Goal: Task Accomplishment & Management: Use online tool/utility

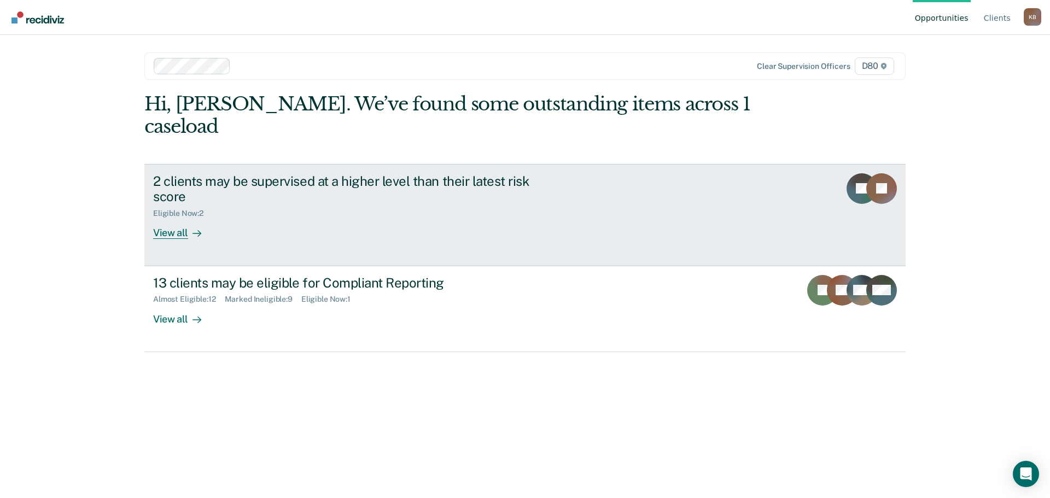
click at [175, 218] on div "View all" at bounding box center [183, 228] width 61 height 21
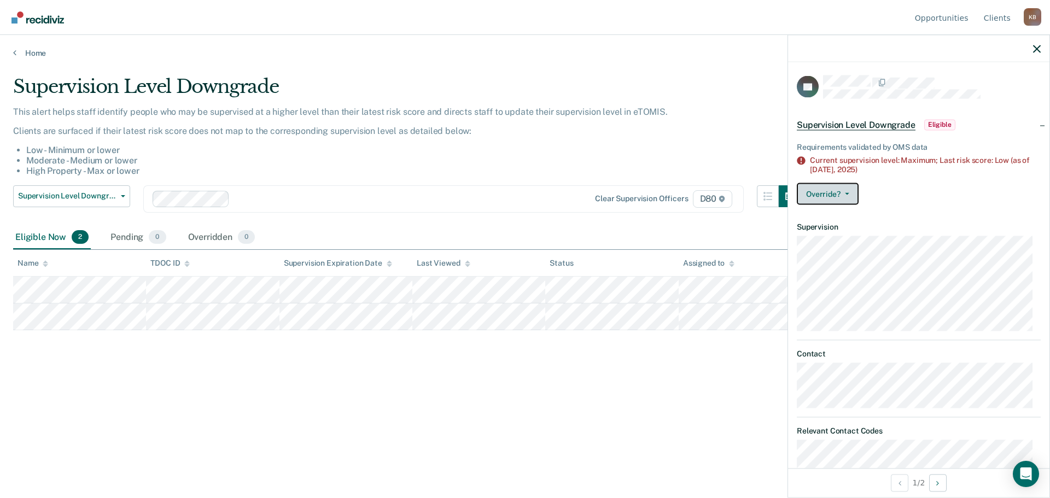
click at [852, 189] on button "Override?" at bounding box center [828, 194] width 62 height 22
click at [727, 378] on div "Supervision Level Downgrade This alert helps staff identify people who may be s…" at bounding box center [525, 245] width 1024 height 341
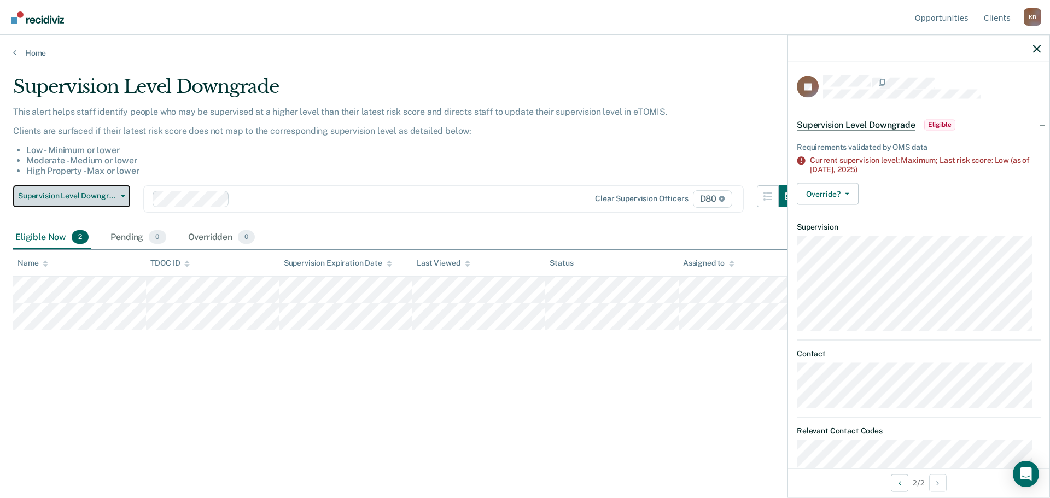
click at [103, 196] on span "Supervision Level Downgrade" at bounding box center [67, 195] width 98 height 9
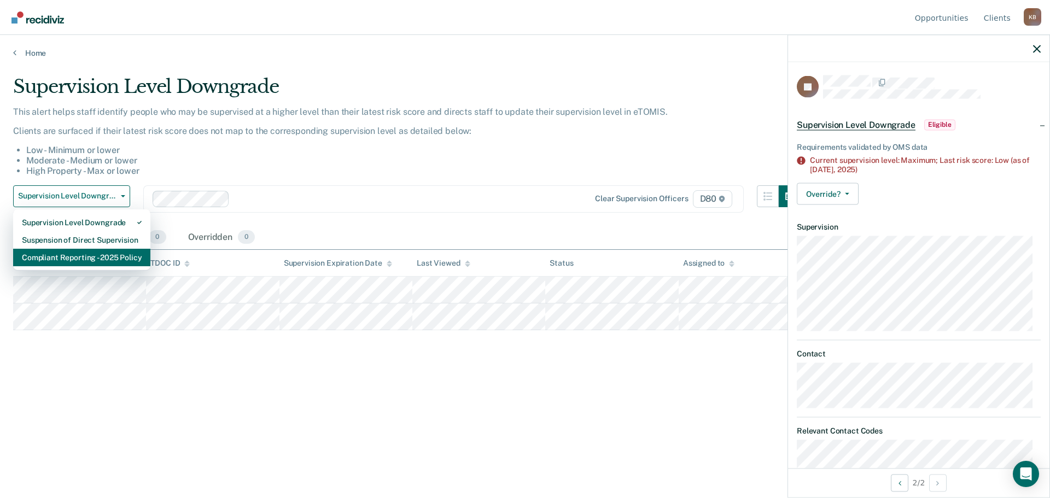
click at [102, 265] on div "Compliant Reporting - 2025 Policy" at bounding box center [82, 258] width 120 height 18
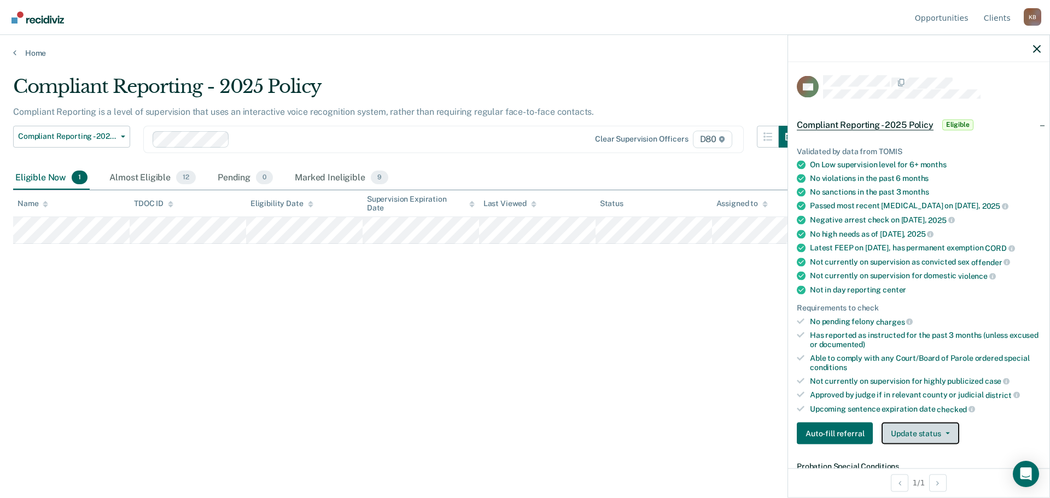
click at [924, 437] on button "Update status" at bounding box center [920, 434] width 77 height 22
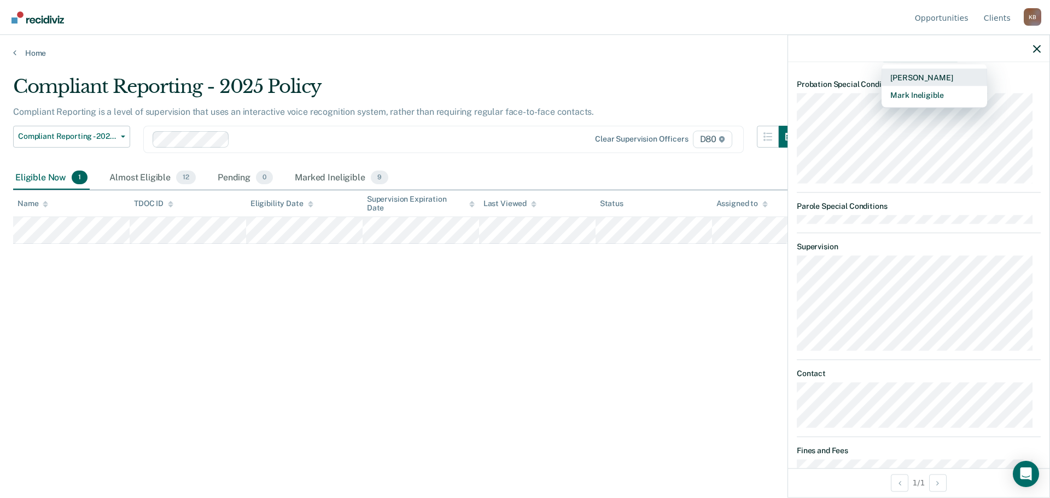
scroll to position [383, 0]
click at [923, 91] on button "Mark Ineligible" at bounding box center [935, 95] width 106 height 18
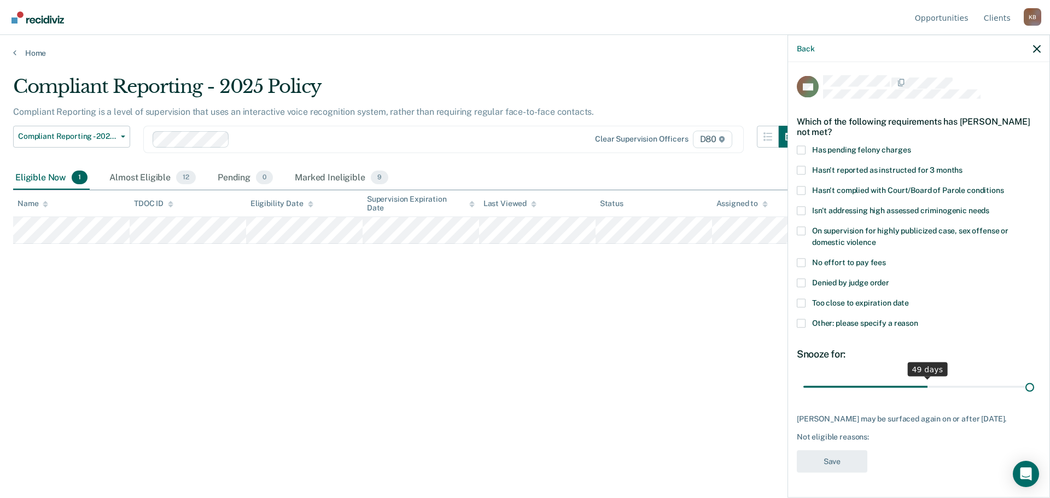
scroll to position [0, 0]
drag, startPoint x: 878, startPoint y: 382, endPoint x: 1050, endPoint y: 374, distance: 171.4
type input "90"
click at [1034, 377] on input "range" at bounding box center [918, 386] width 231 height 19
click at [800, 323] on span at bounding box center [801, 323] width 9 height 9
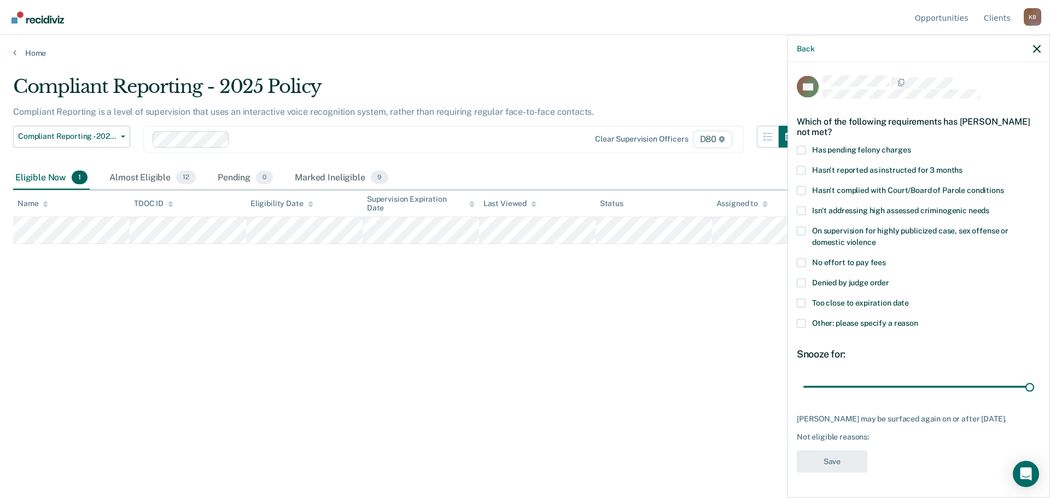
click at [918, 319] on input "Other: please specify a reason" at bounding box center [918, 319] width 0 height 0
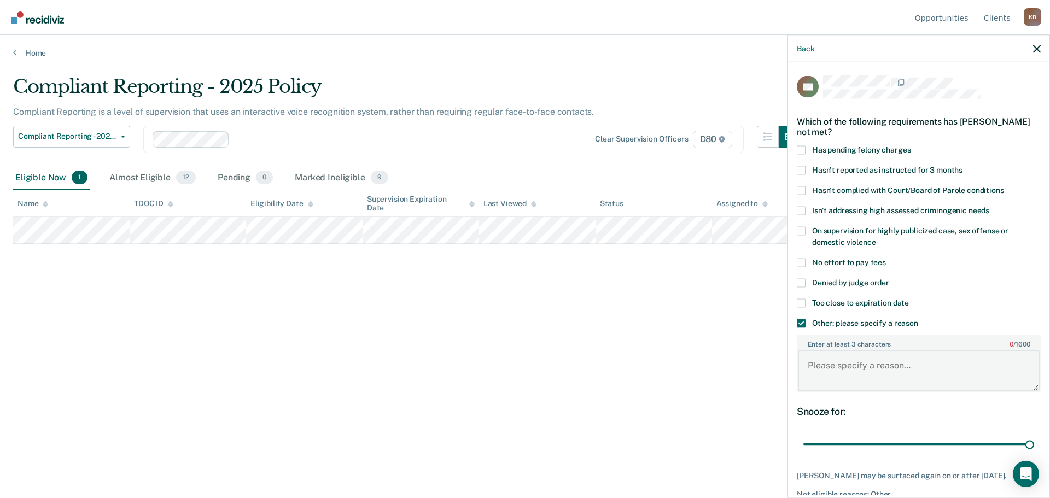
click at [851, 365] on textarea "Enter at least 3 characters 0 / 1600" at bounding box center [919, 371] width 242 height 40
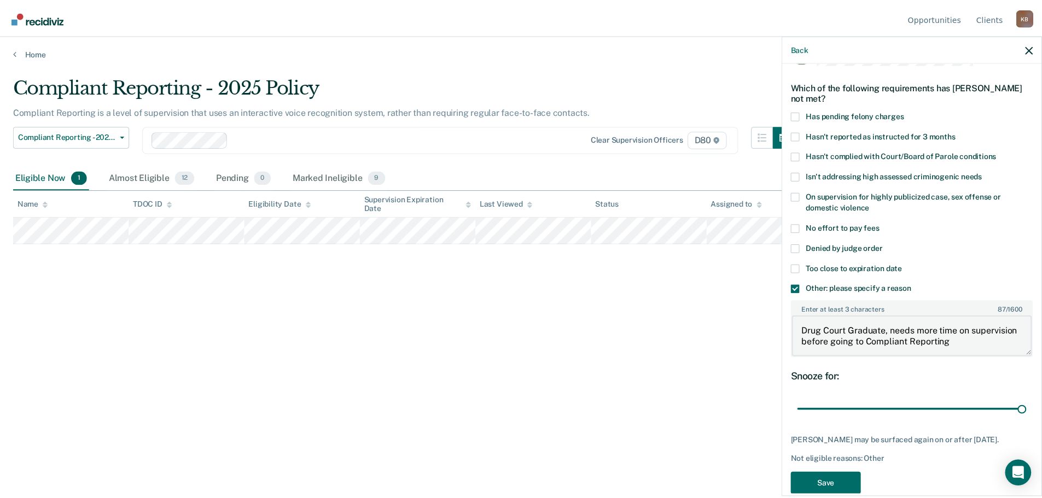
scroll to position [53, 0]
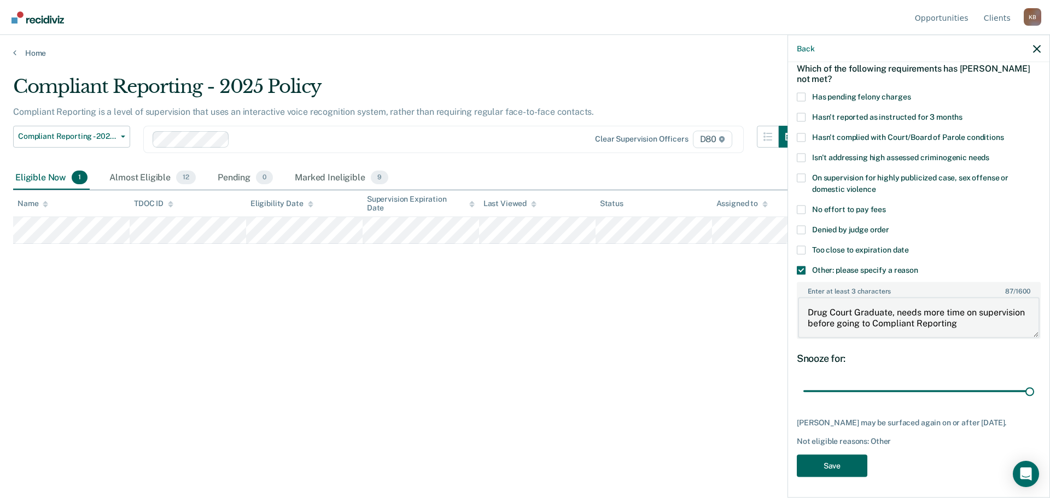
type textarea "Drug Court Graduate, needs more time on supervision before going to Compliant R…"
click at [832, 465] on button "Save" at bounding box center [832, 466] width 71 height 22
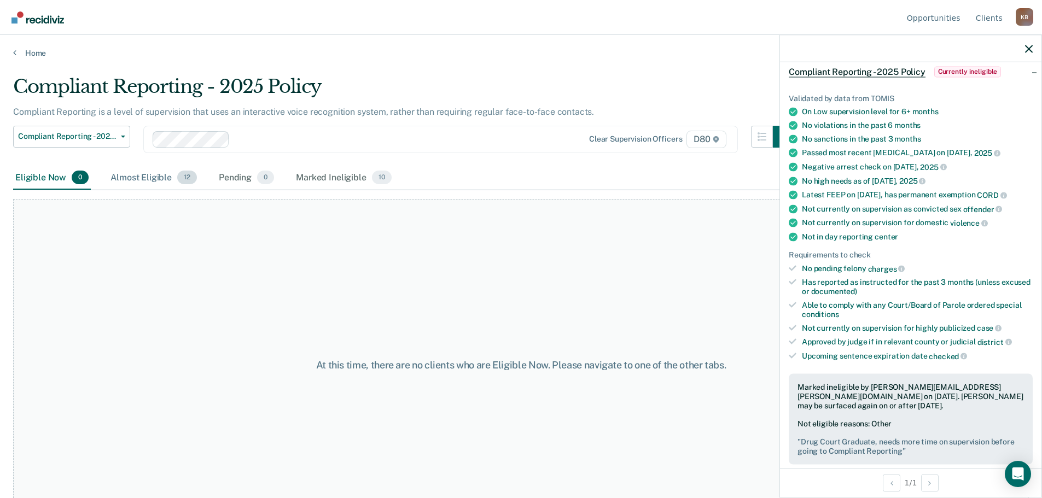
drag, startPoint x: 145, startPoint y: 177, endPoint x: 150, endPoint y: 190, distance: 14.0
click at [145, 177] on div "Almost Eligible 12" at bounding box center [153, 178] width 91 height 24
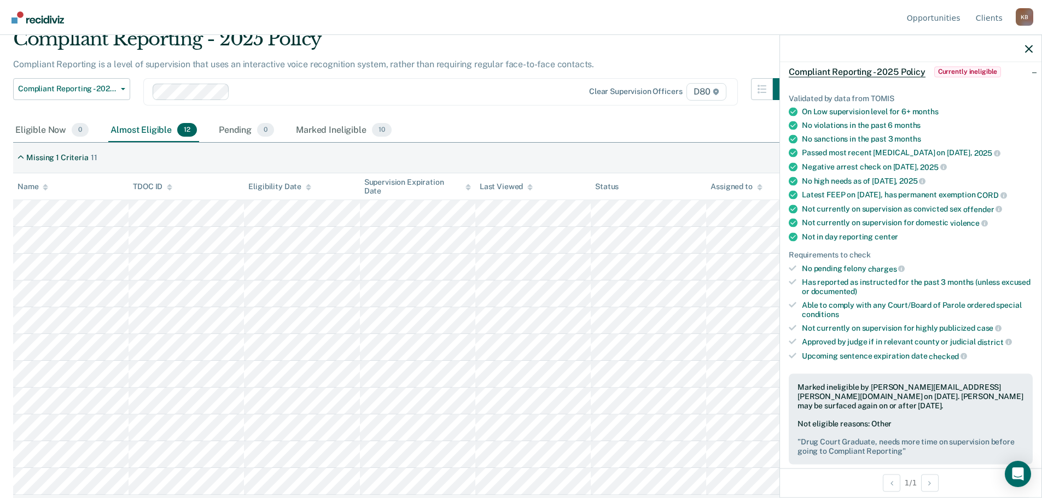
scroll to position [129, 0]
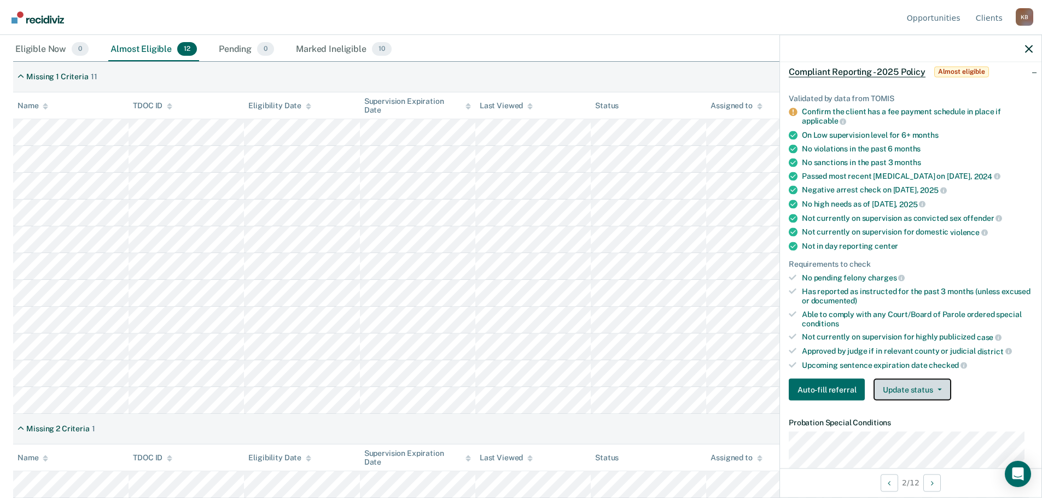
click at [906, 393] on button "Update status" at bounding box center [911, 390] width 77 height 22
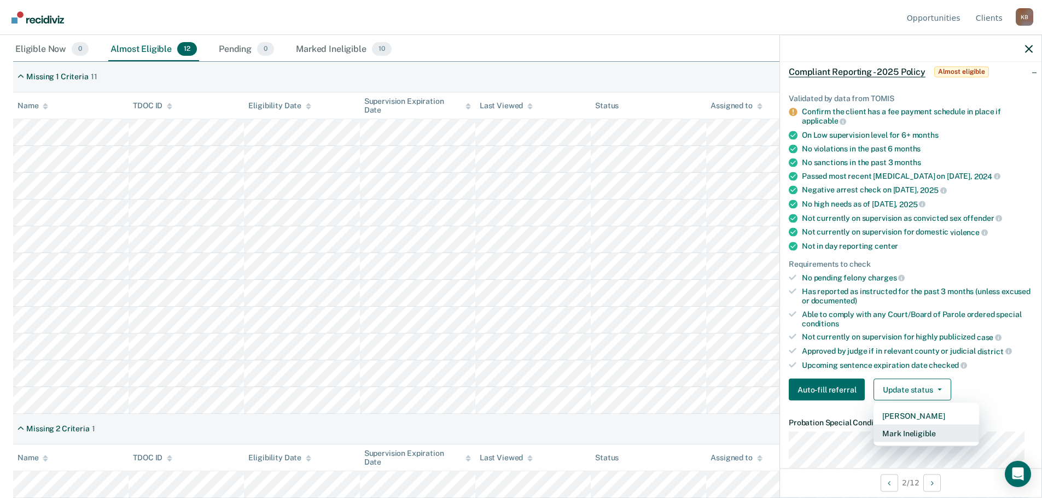
click at [913, 436] on button "Mark Ineligible" at bounding box center [926, 434] width 106 height 18
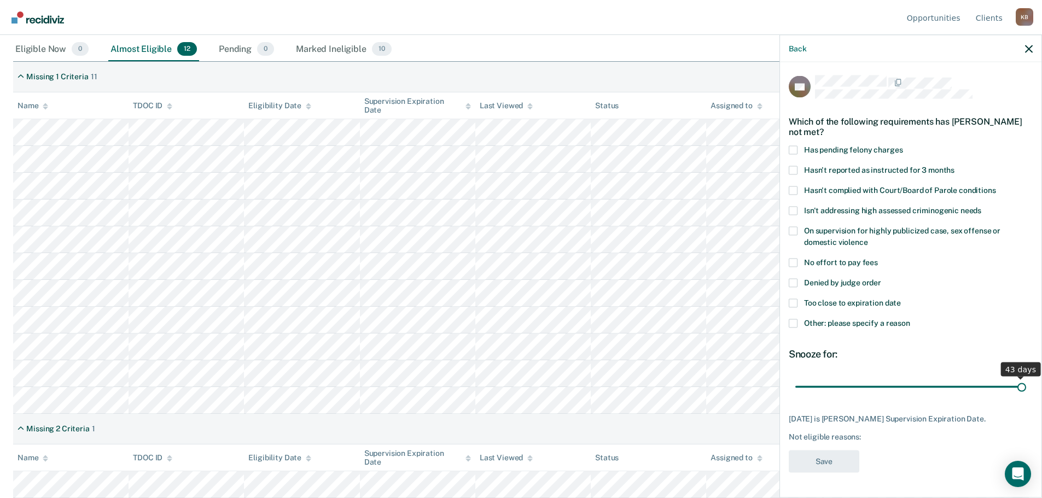
drag, startPoint x: 970, startPoint y: 383, endPoint x: 953, endPoint y: 370, distance: 21.9
type input "43"
click at [1024, 385] on input "range" at bounding box center [910, 386] width 231 height 19
click at [791, 299] on span at bounding box center [793, 303] width 9 height 9
click at [901, 299] on input "Too close to expiration date" at bounding box center [901, 299] width 0 height 0
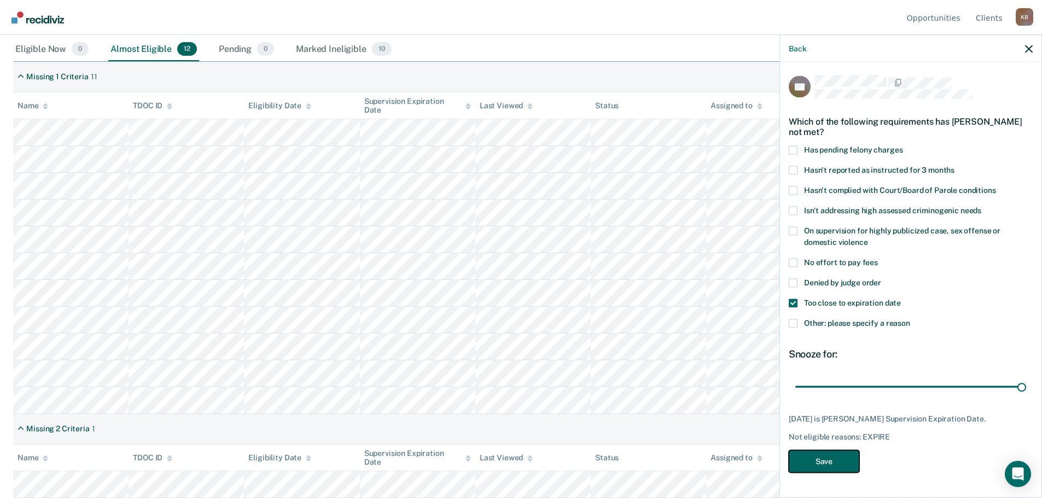
click at [818, 464] on button "Save" at bounding box center [824, 461] width 71 height 22
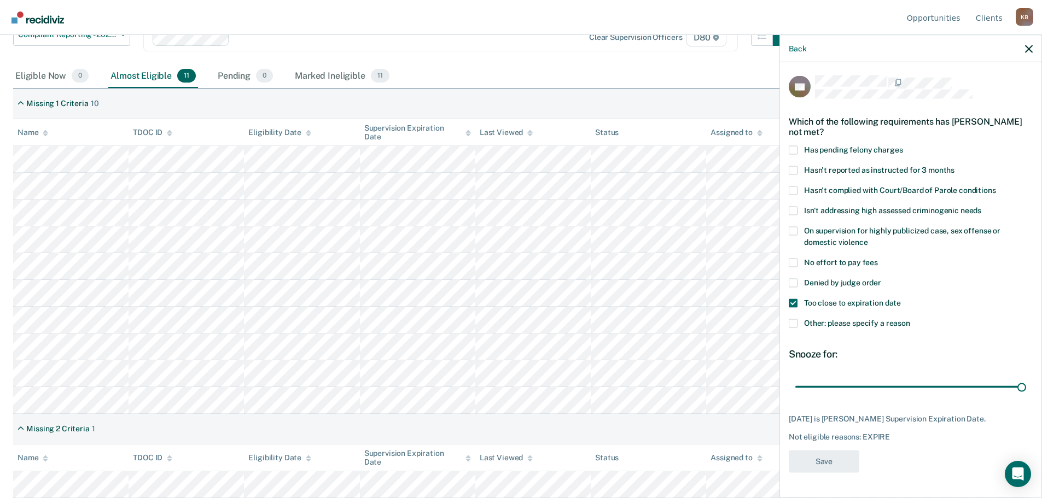
scroll to position [102, 0]
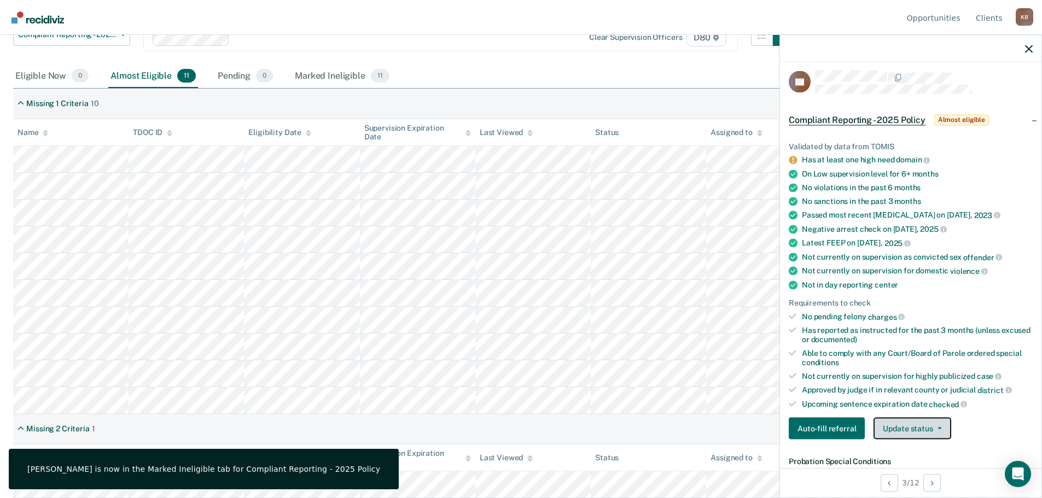
click at [925, 418] on button "Update status" at bounding box center [911, 429] width 77 height 22
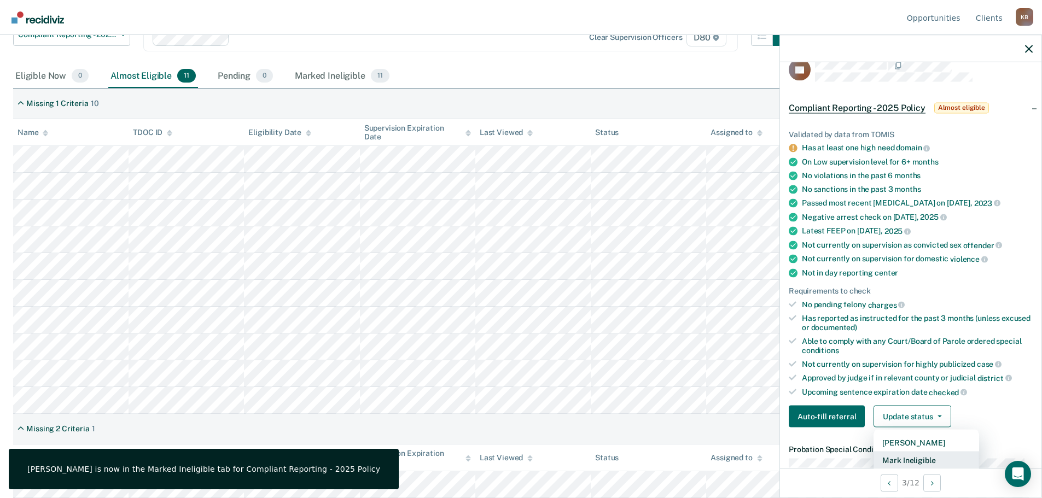
click at [922, 463] on button "Mark Ineligible" at bounding box center [926, 461] width 106 height 18
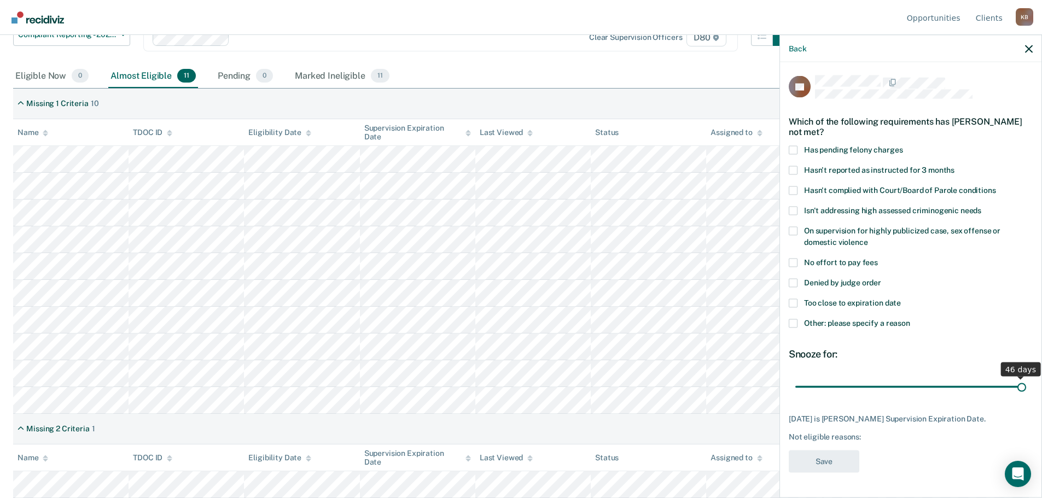
scroll to position [0, 0]
drag, startPoint x: 936, startPoint y: 380, endPoint x: 1040, endPoint y: 388, distance: 104.2
type input "46"
click at [1026, 388] on input "range" at bounding box center [910, 386] width 231 height 19
click at [793, 300] on span at bounding box center [793, 303] width 9 height 9
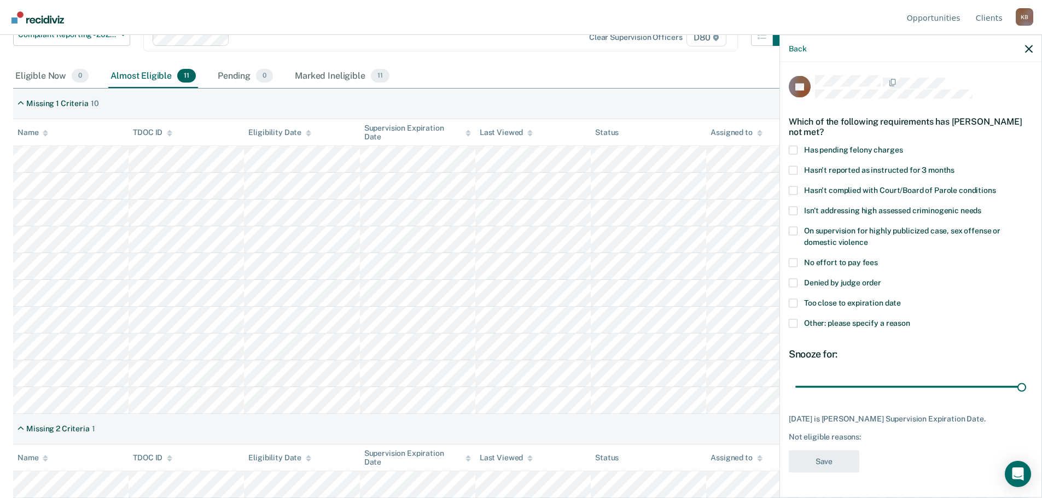
click at [901, 299] on input "Too close to expiration date" at bounding box center [901, 299] width 0 height 0
click at [831, 460] on button "Save" at bounding box center [824, 461] width 71 height 22
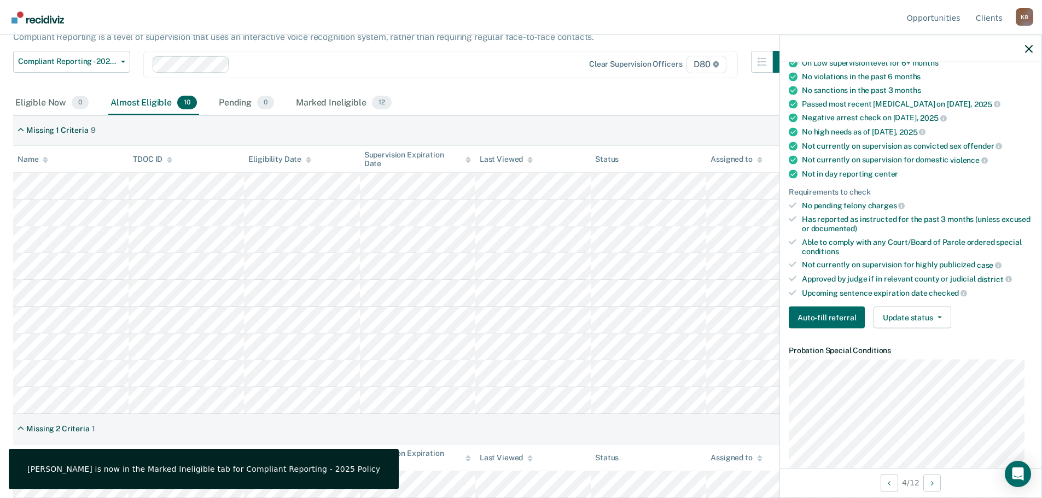
scroll to position [273, 0]
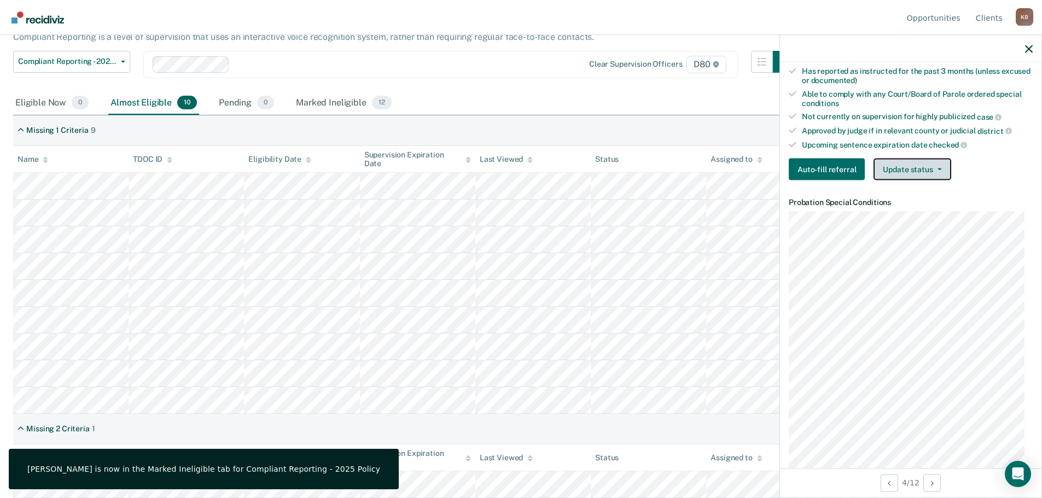
drag, startPoint x: 912, startPoint y: 165, endPoint x: 916, endPoint y: 170, distance: 6.7
click at [913, 165] on button "Update status" at bounding box center [911, 170] width 77 height 22
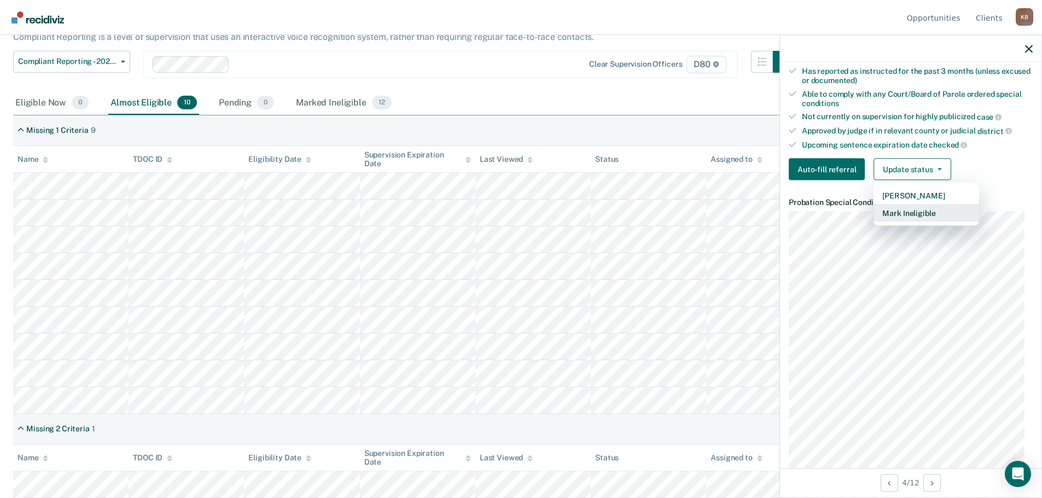
click at [916, 216] on button "Mark Ineligible" at bounding box center [926, 214] width 106 height 18
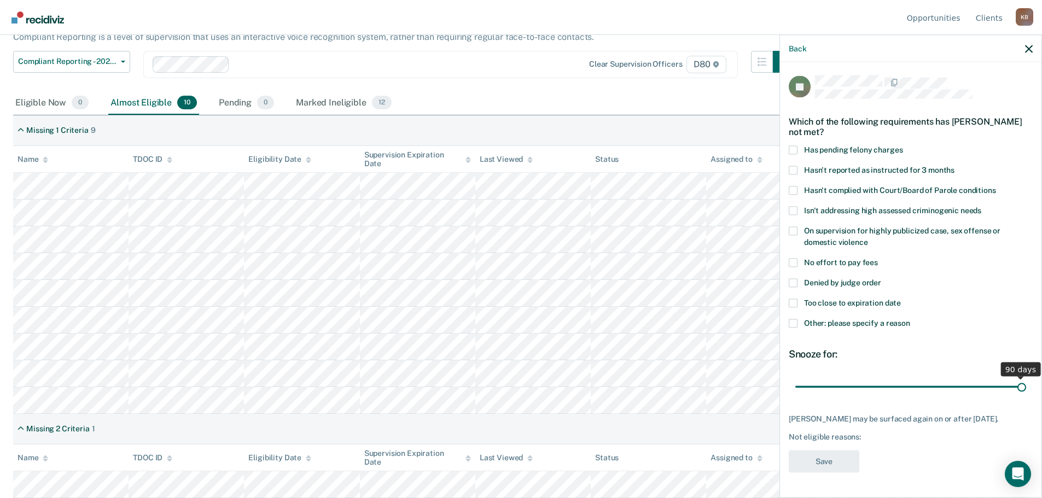
scroll to position [0, 0]
drag, startPoint x: 869, startPoint y: 383, endPoint x: 1045, endPoint y: 378, distance: 175.6
type input "90"
click at [1026, 378] on input "range" at bounding box center [910, 386] width 231 height 19
click at [790, 325] on span at bounding box center [793, 323] width 9 height 9
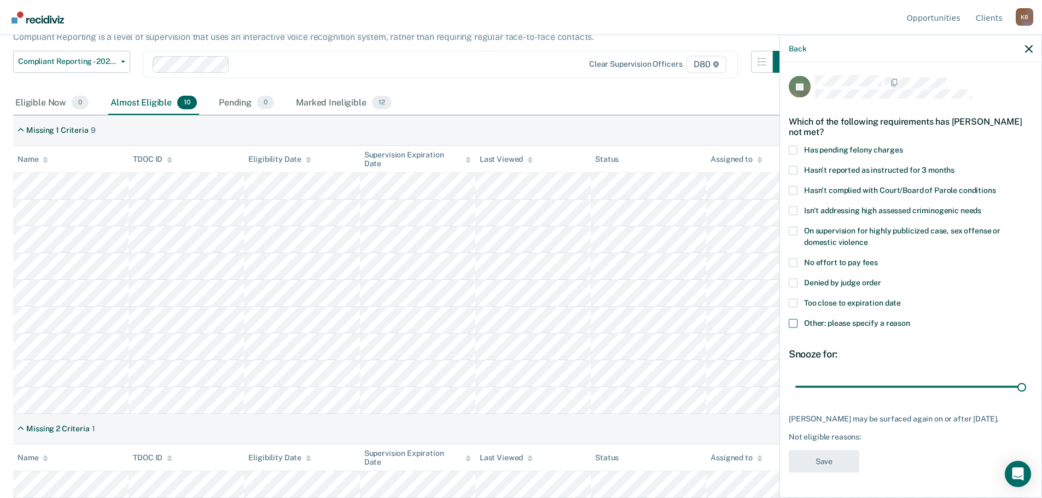
click at [910, 319] on input "Other: please specify a reason" at bounding box center [910, 319] width 0 height 0
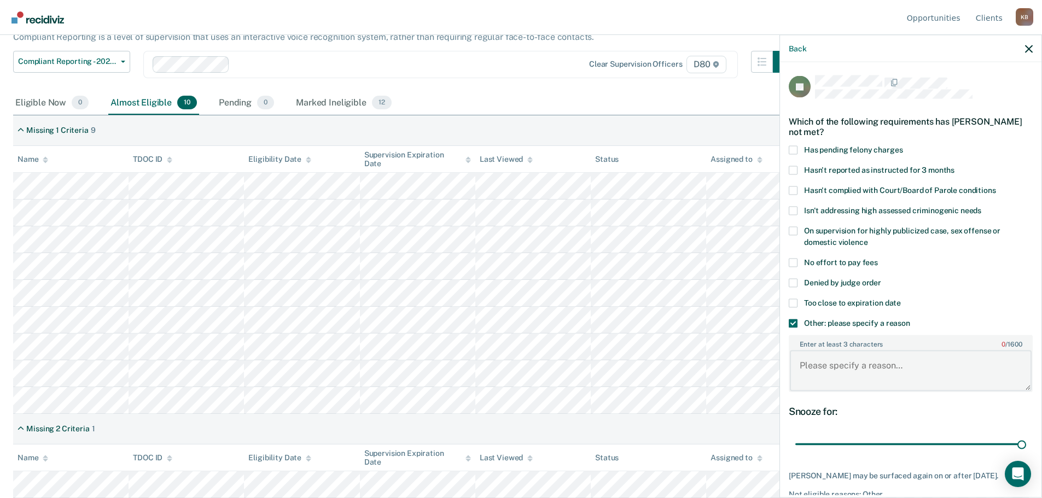
click at [837, 375] on textarea "Enter at least 3 characters 0 / 1600" at bounding box center [911, 371] width 242 height 40
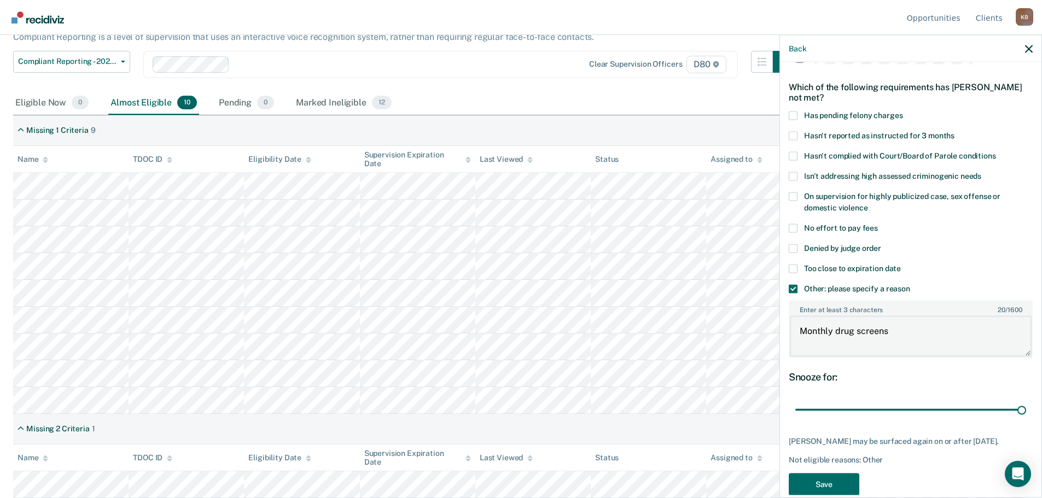
scroll to position [53, 0]
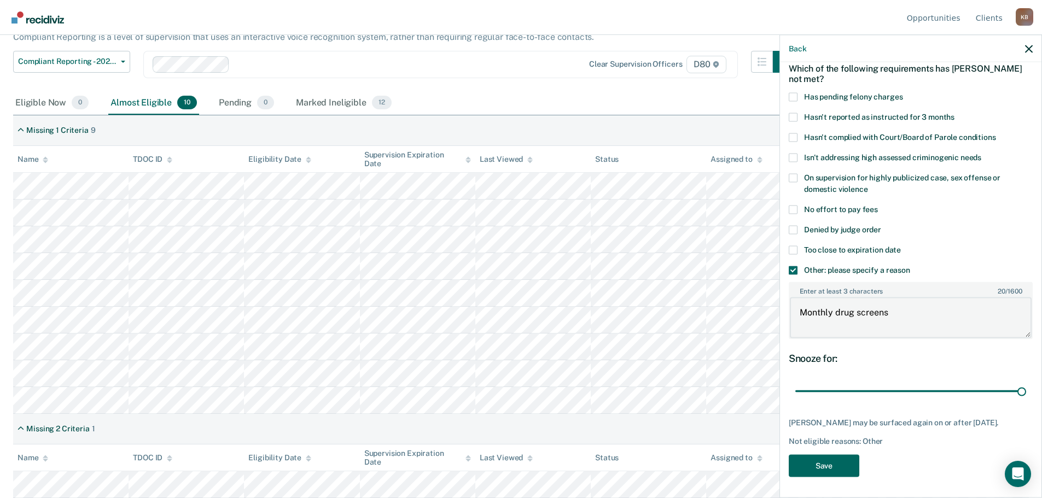
type textarea "Monthly drug screens"
click at [837, 459] on button "Save" at bounding box center [824, 466] width 71 height 22
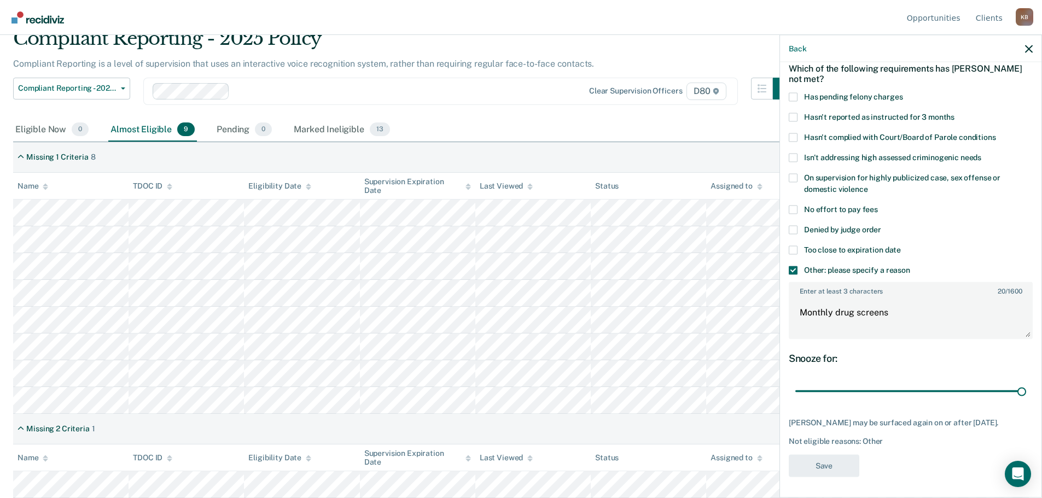
scroll to position [48, 0]
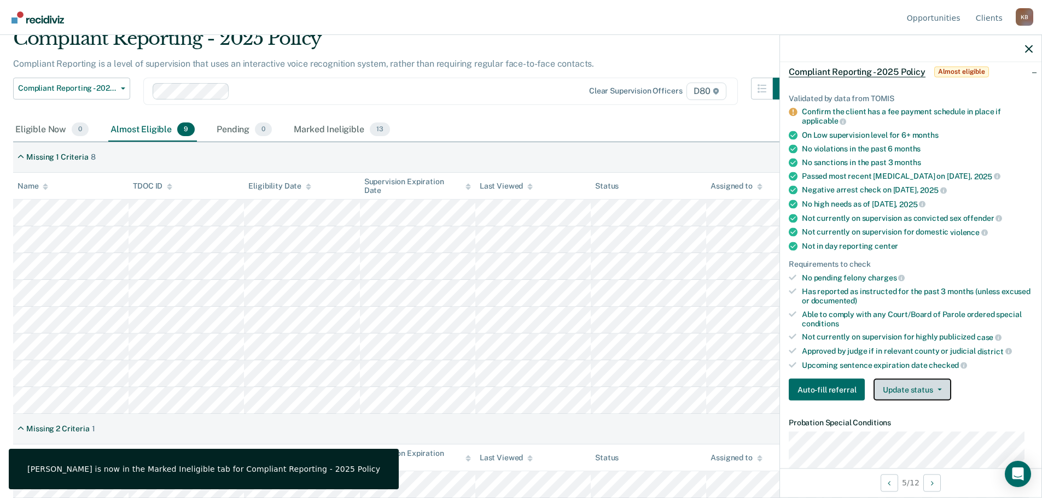
drag, startPoint x: 904, startPoint y: 385, endPoint x: 908, endPoint y: 391, distance: 7.1
click at [906, 386] on button "Update status" at bounding box center [911, 390] width 77 height 22
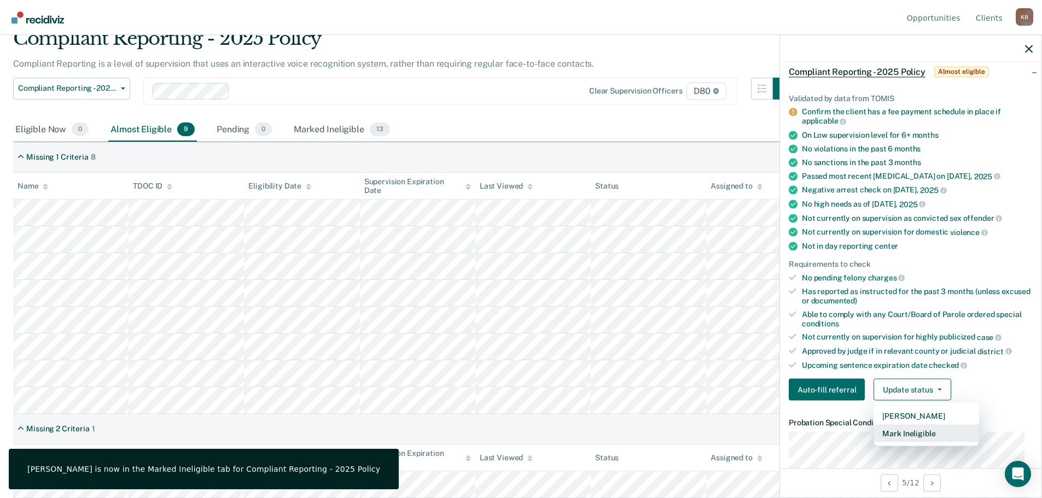
click at [917, 430] on button "Mark Ineligible" at bounding box center [926, 434] width 106 height 18
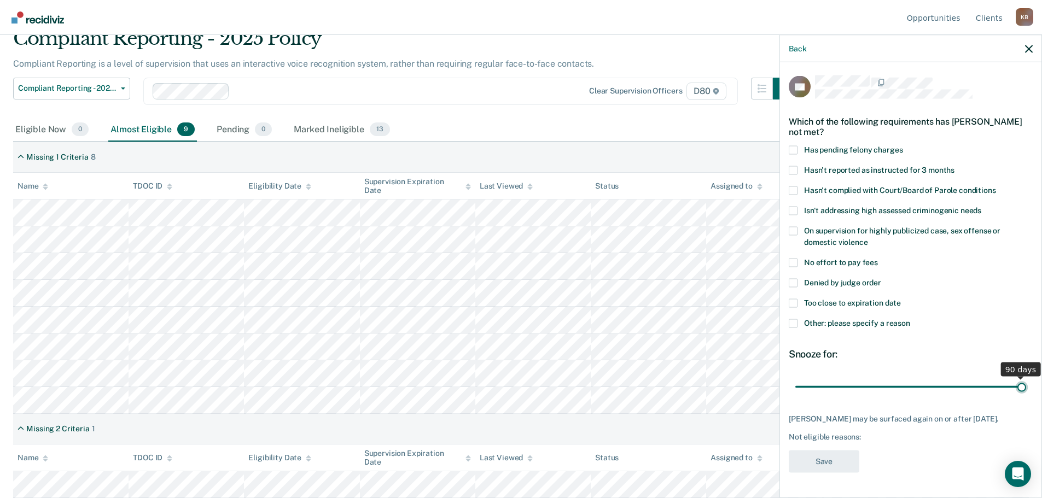
drag, startPoint x: 870, startPoint y: 386, endPoint x: 1050, endPoint y: 387, distance: 179.4
type input "90"
click at [1026, 387] on input "range" at bounding box center [910, 386] width 231 height 19
drag, startPoint x: 795, startPoint y: 284, endPoint x: 821, endPoint y: 381, distance: 100.2
click at [795, 284] on span at bounding box center [793, 282] width 9 height 9
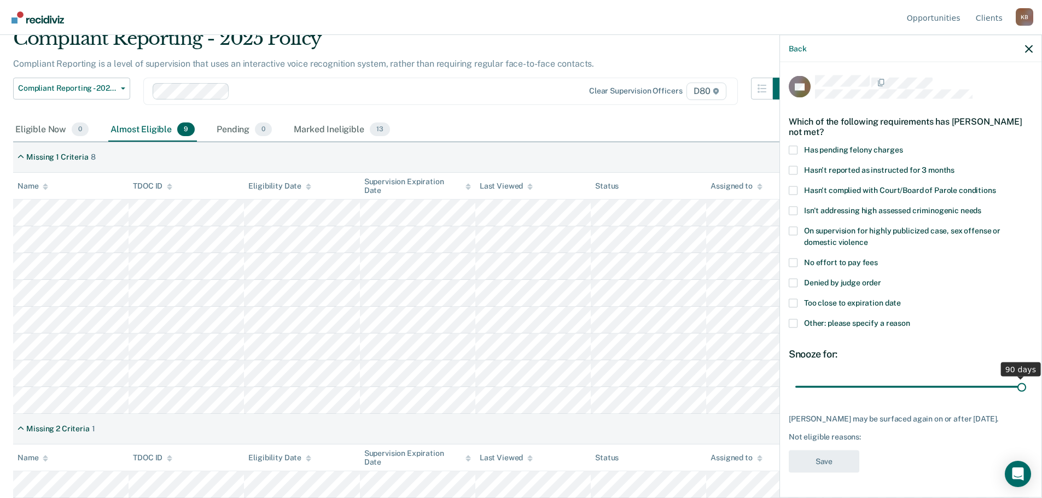
click at [881, 278] on input "Denied by judge order" at bounding box center [881, 278] width 0 height 0
click at [832, 462] on button "Save" at bounding box center [824, 461] width 71 height 22
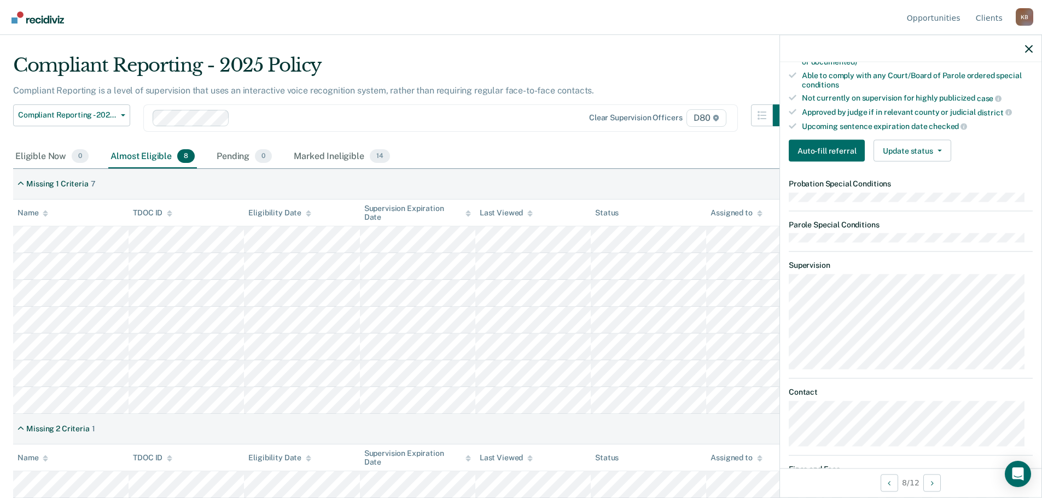
scroll to position [273, 0]
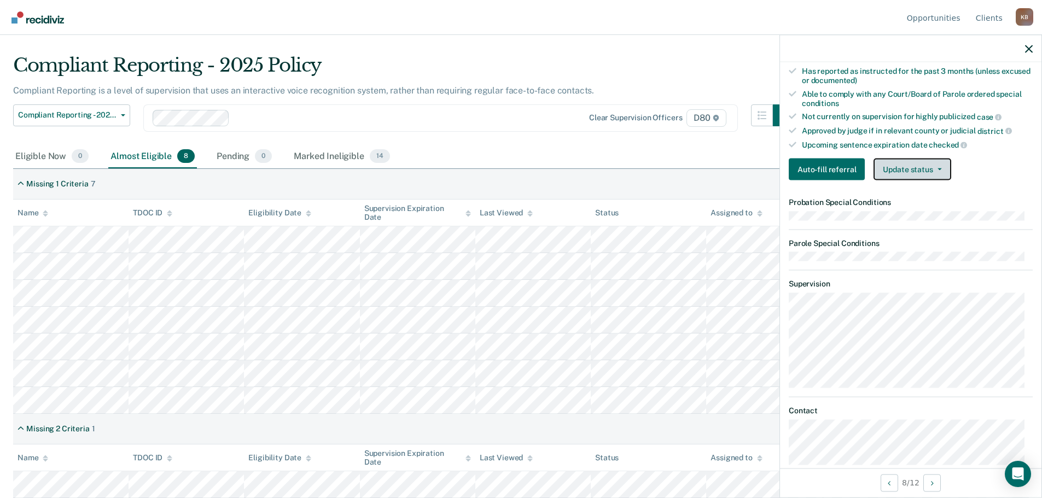
drag, startPoint x: 923, startPoint y: 171, endPoint x: 906, endPoint y: 208, distance: 40.7
click at [922, 171] on button "Update status" at bounding box center [911, 170] width 77 height 22
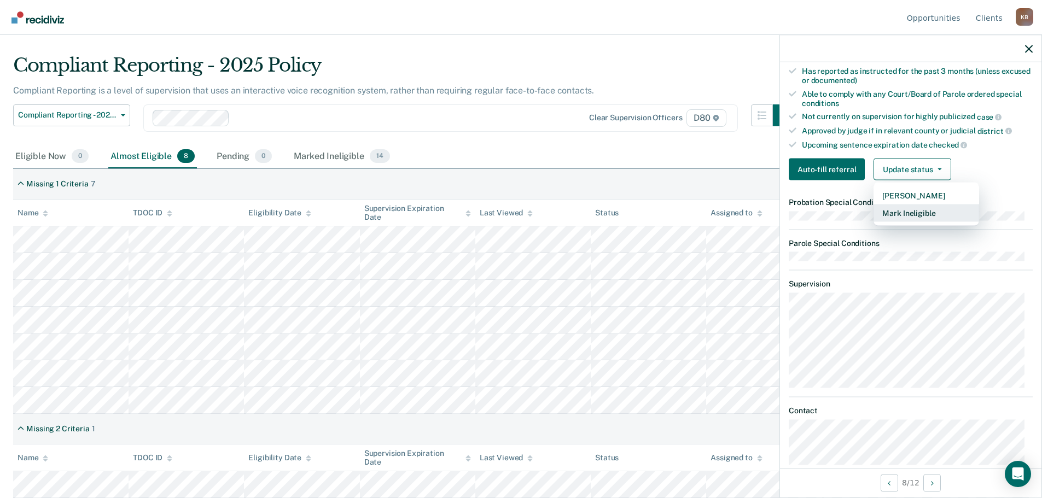
click at [905, 213] on button "Mark Ineligible" at bounding box center [926, 214] width 106 height 18
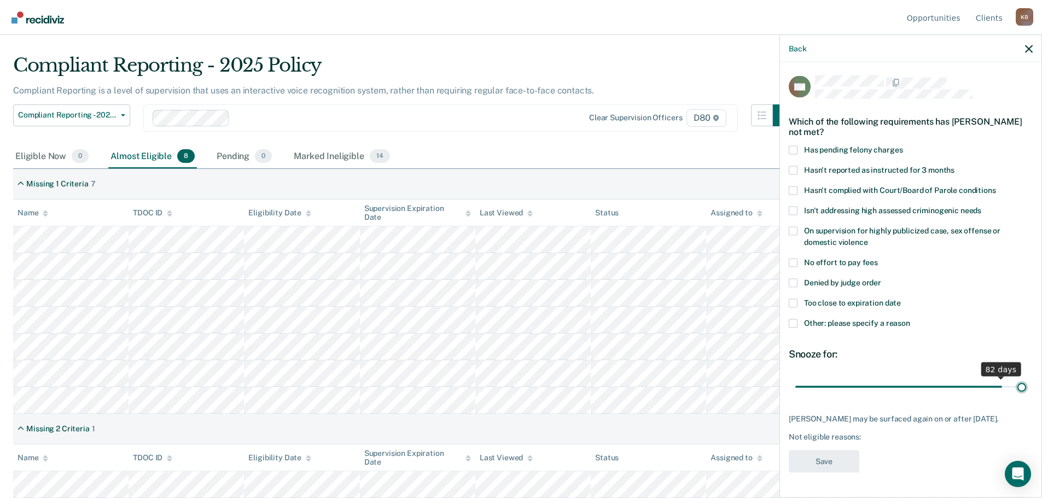
scroll to position [0, 0]
drag, startPoint x: 869, startPoint y: 381, endPoint x: 1011, endPoint y: 368, distance: 142.9
type input "90"
click at [1022, 377] on input "range" at bounding box center [910, 386] width 231 height 19
click at [794, 325] on span at bounding box center [793, 323] width 9 height 9
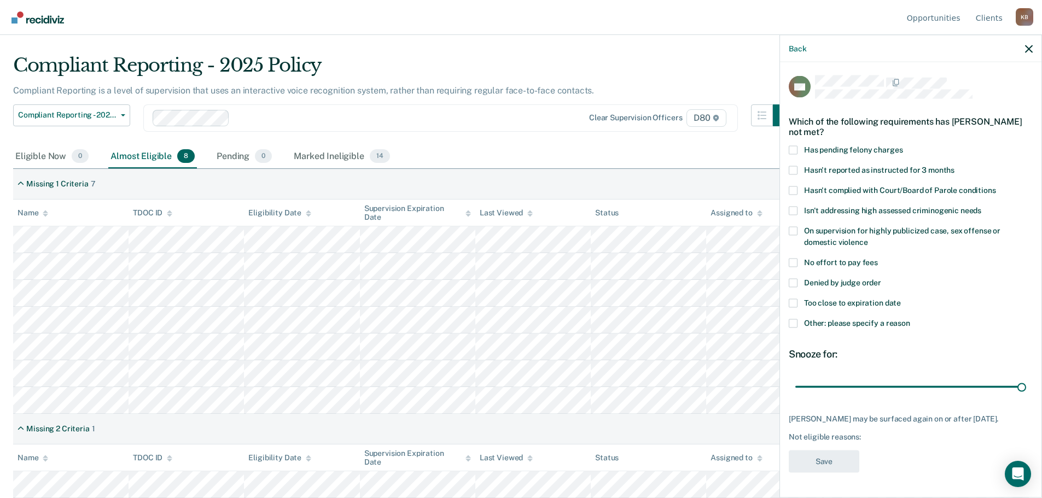
click at [910, 319] on input "Other: please specify a reason" at bounding box center [910, 319] width 0 height 0
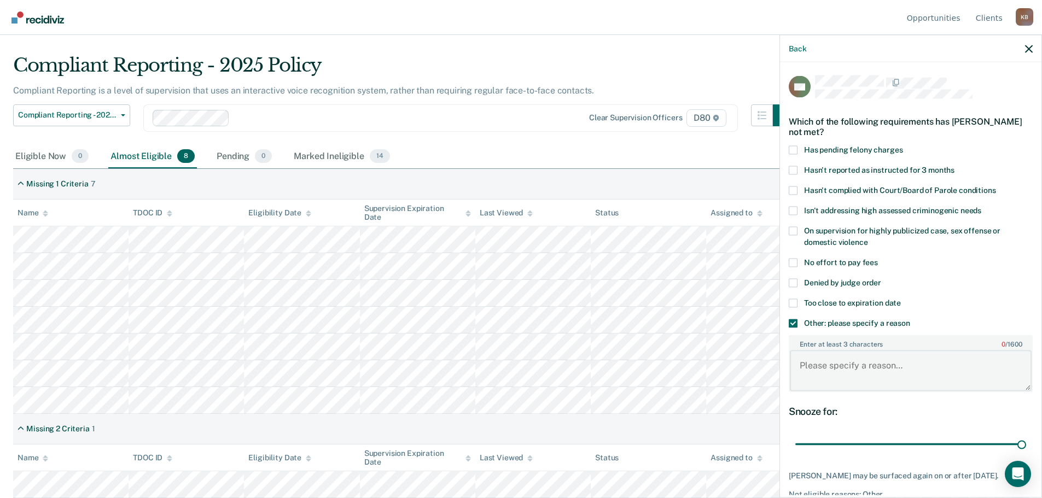
click at [834, 362] on textarea "Enter at least 3 characters 0 / 1600" at bounding box center [911, 371] width 242 height 40
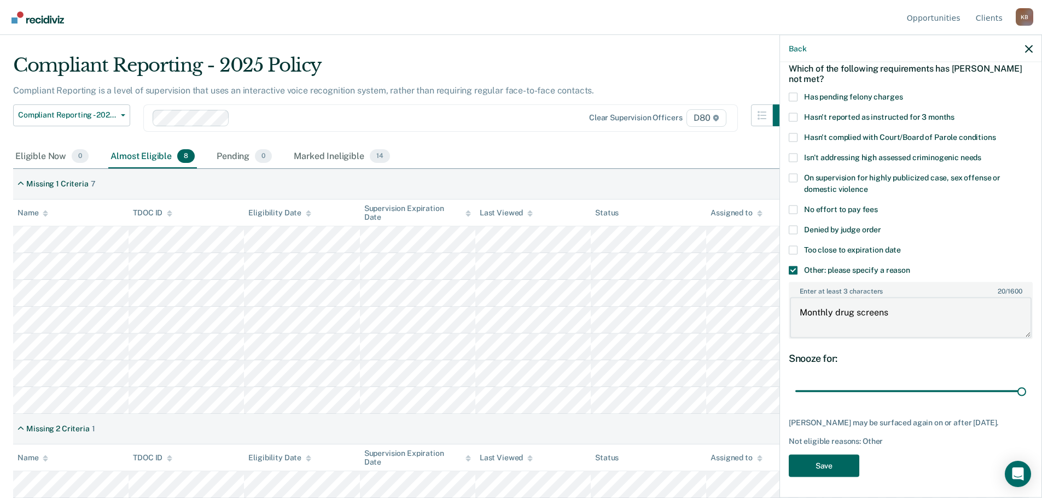
type textarea "Monthly drug screens"
click at [823, 467] on button "Save" at bounding box center [824, 466] width 71 height 22
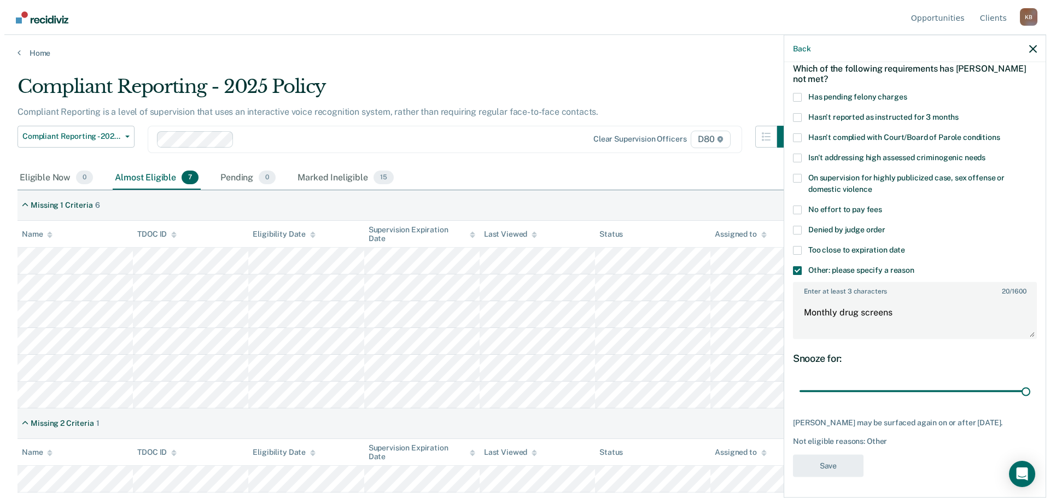
scroll to position [0, 0]
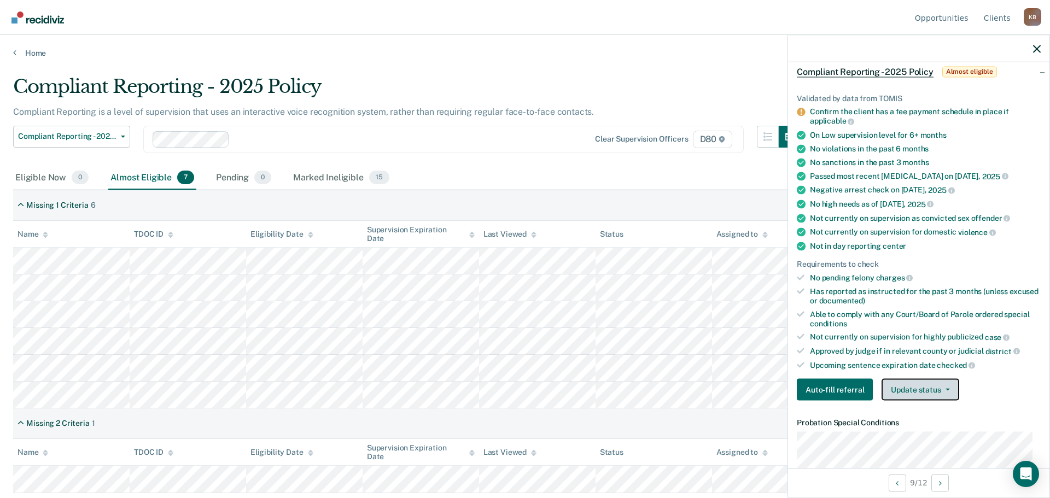
click at [918, 395] on button "Update status" at bounding box center [920, 390] width 77 height 22
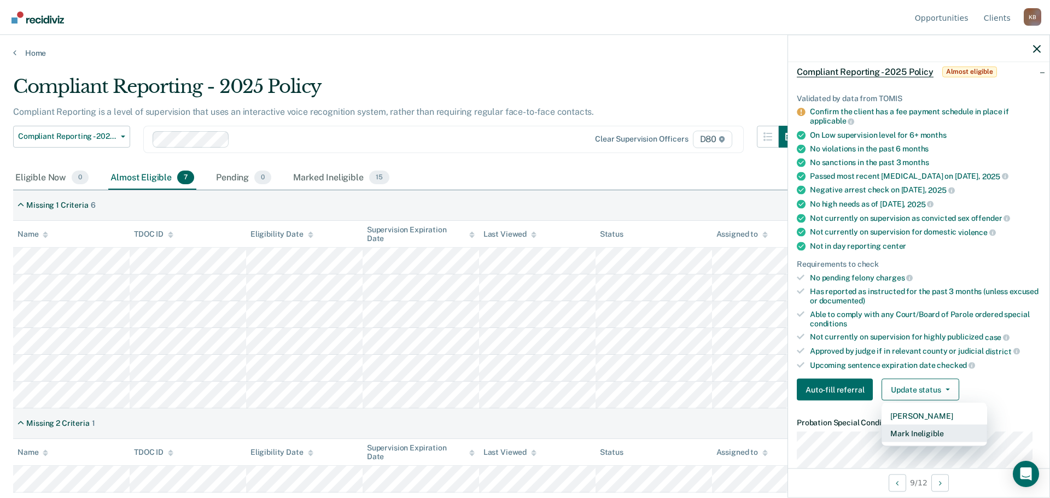
click at [914, 434] on button "Mark Ineligible" at bounding box center [935, 434] width 106 height 18
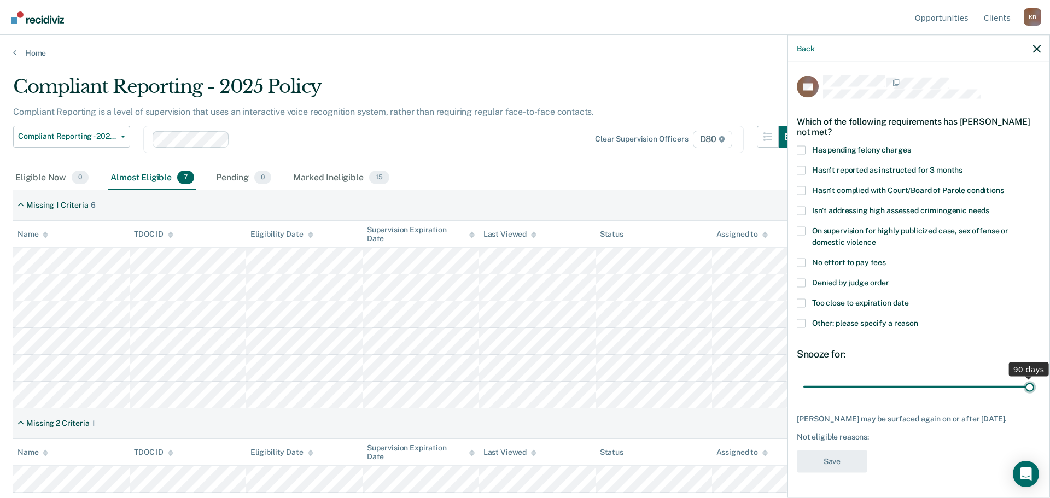
drag, startPoint x: 877, startPoint y: 383, endPoint x: 1038, endPoint y: 388, distance: 160.9
type input "90"
click at [1034, 388] on input "range" at bounding box center [918, 386] width 231 height 19
click at [800, 278] on span at bounding box center [801, 282] width 9 height 9
click at [889, 278] on input "Denied by judge order" at bounding box center [889, 278] width 0 height 0
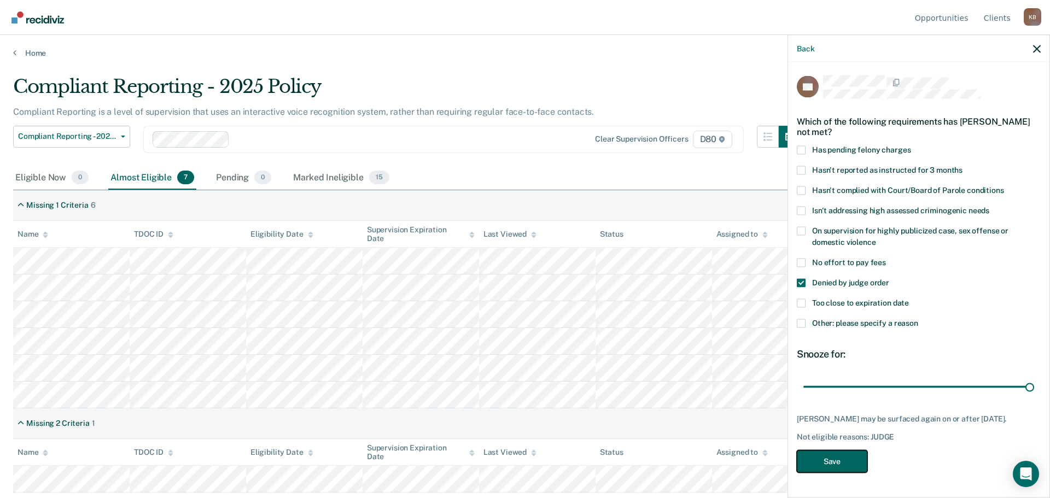
click at [829, 460] on button "Save" at bounding box center [832, 461] width 71 height 22
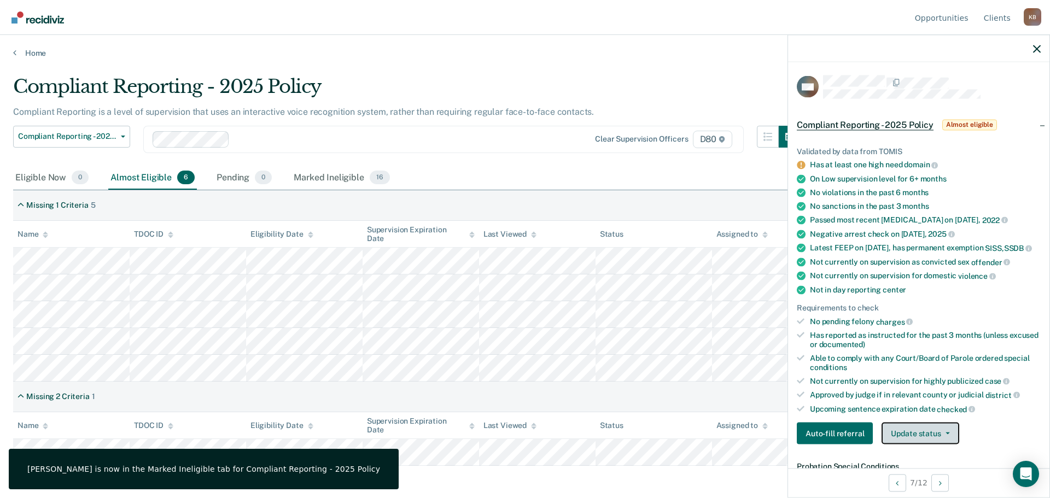
click at [936, 439] on button "Update status" at bounding box center [920, 434] width 77 height 22
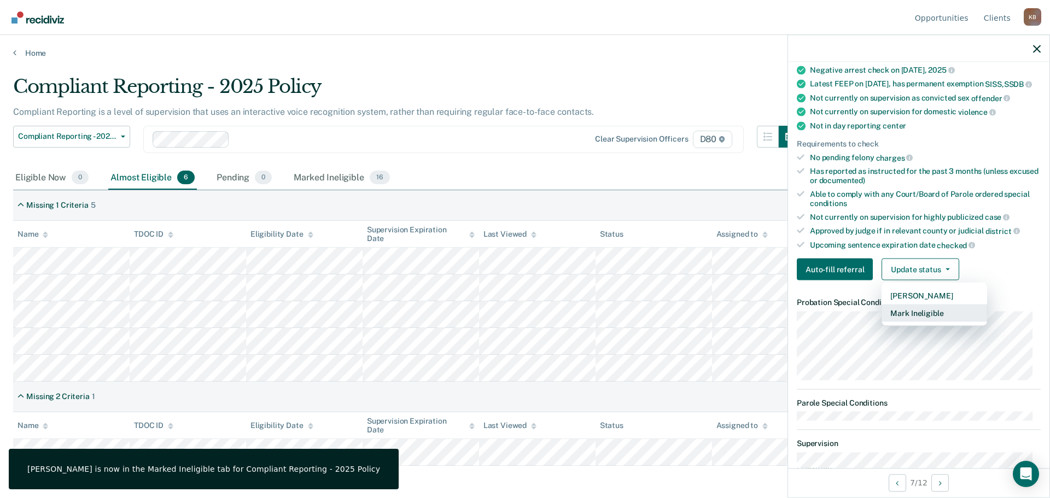
click at [917, 321] on button "Mark Ineligible" at bounding box center [935, 314] width 106 height 18
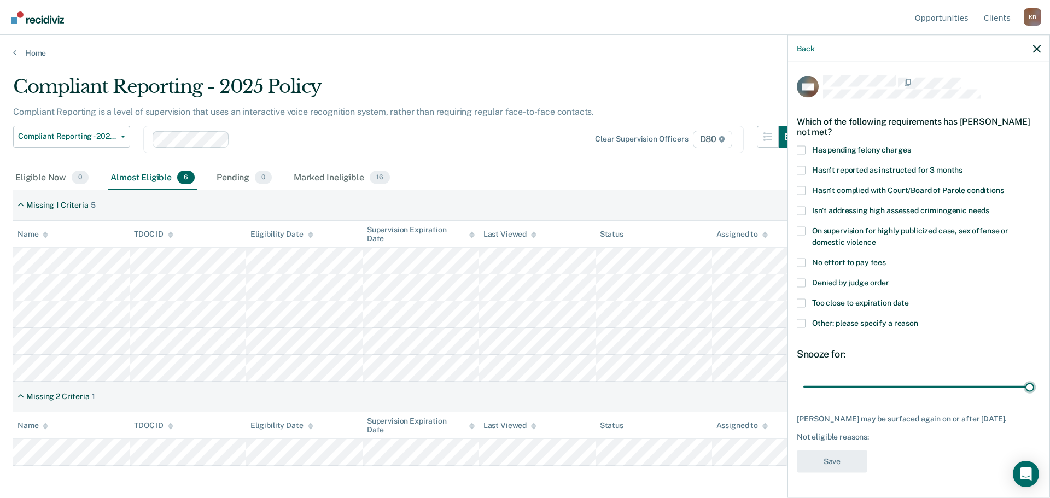
drag, startPoint x: 876, startPoint y: 381, endPoint x: 1040, endPoint y: 382, distance: 164.1
type input "90"
click at [1034, 382] on input "range" at bounding box center [918, 386] width 231 height 19
click at [800, 282] on span at bounding box center [801, 282] width 9 height 9
click at [889, 278] on input "Denied by judge order" at bounding box center [889, 278] width 0 height 0
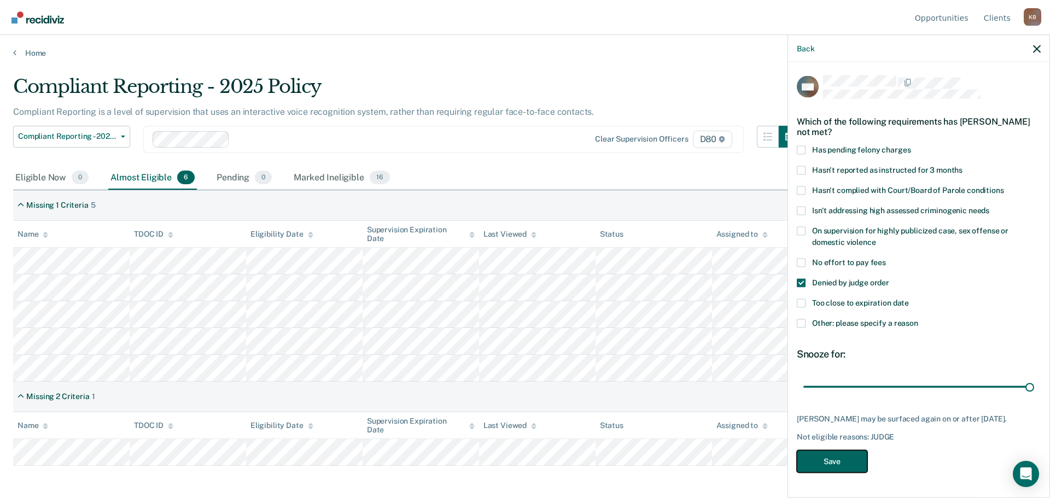
click at [837, 464] on button "Save" at bounding box center [832, 461] width 71 height 22
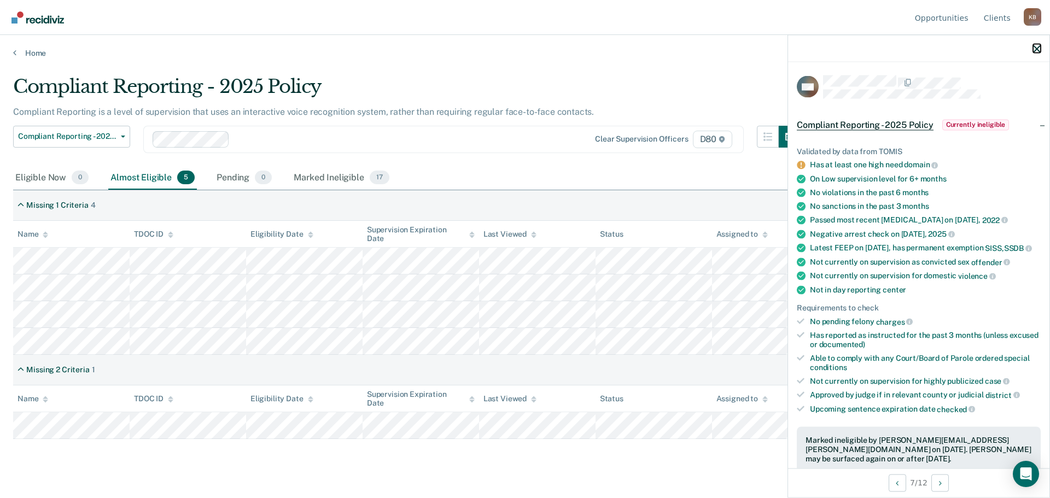
drag, startPoint x: 1040, startPoint y: 49, endPoint x: 1032, endPoint y: 49, distance: 8.2
click at [1039, 49] on icon "button" at bounding box center [1037, 49] width 8 height 8
